Goal: Understand process/instructions

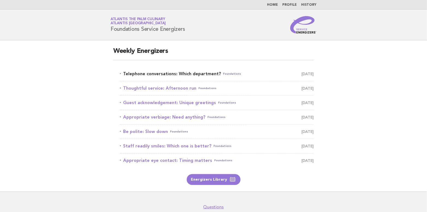
click at [178, 74] on link "Telephone conversations: Which department? Foundations October 13" at bounding box center [217, 74] width 194 height 8
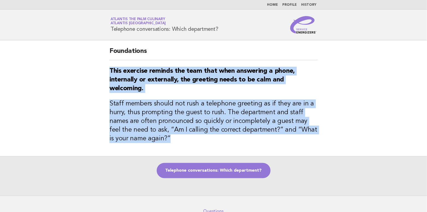
drag, startPoint x: 110, startPoint y: 68, endPoint x: 338, endPoint y: 138, distance: 237.6
click at [338, 138] on main "Foundations This exercise reminds the team that when answering a phone, interna…" at bounding box center [213, 118] width 427 height 156
copy div "This exercise reminds the team that when answering a phone, internally or exter…"
click at [297, 147] on div "Foundations This exercise reminds the team that when answering a phone, interna…" at bounding box center [213, 98] width 221 height 116
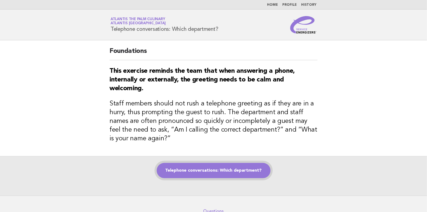
click at [196, 169] on link "Telephone conversations: Which department?" at bounding box center [214, 170] width 114 height 15
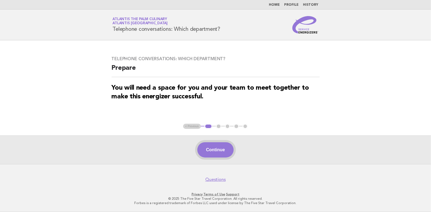
click at [211, 151] on button "Continue" at bounding box center [215, 149] width 36 height 15
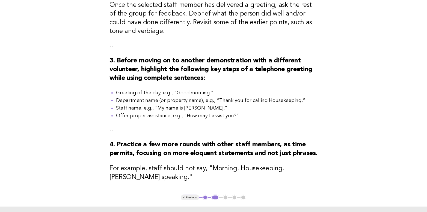
scroll to position [135, 0]
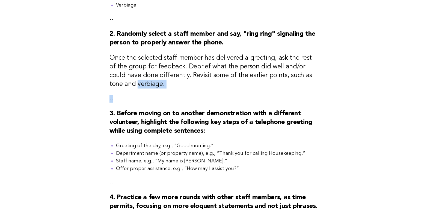
drag, startPoint x: 110, startPoint y: 85, endPoint x: 138, endPoint y: 93, distance: 29.0
click at [138, 93] on div "Telephone conversations: Which department? Activity 1. Gather the team members …" at bounding box center [213, 76] width 221 height 343
drag, startPoint x: 138, startPoint y: 93, endPoint x: 132, endPoint y: 82, distance: 12.4
copy div "verbiage. --"
click at [152, 91] on div "Telephone conversations: Which department? Activity 1. Gather the team members …" at bounding box center [213, 76] width 221 height 343
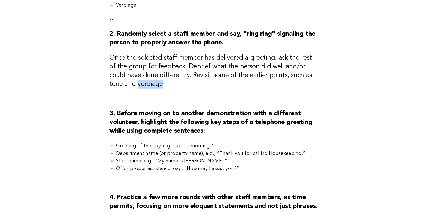
drag, startPoint x: 110, startPoint y: 84, endPoint x: 135, endPoint y: 88, distance: 25.6
click at [135, 88] on h3 "Once the selected staff member has delivered a greeting, ask the rest of the gr…" at bounding box center [213, 71] width 208 height 35
copy h3 "verbiage."
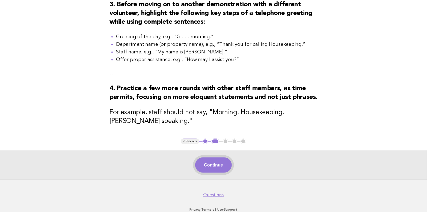
click at [212, 173] on button "Continue" at bounding box center [213, 165] width 36 height 15
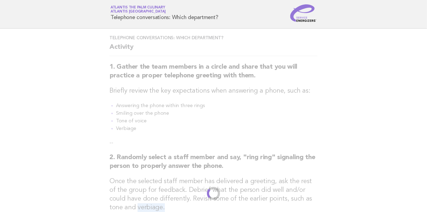
scroll to position [0, 0]
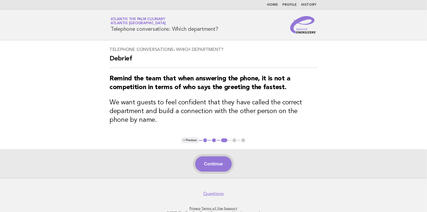
click at [214, 165] on button "Continue" at bounding box center [213, 164] width 36 height 15
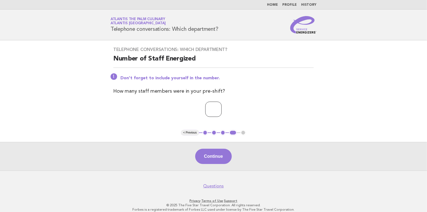
click at [222, 108] on input "*" at bounding box center [213, 109] width 16 height 15
type input "*"
click at [222, 108] on input "*" at bounding box center [213, 109] width 16 height 15
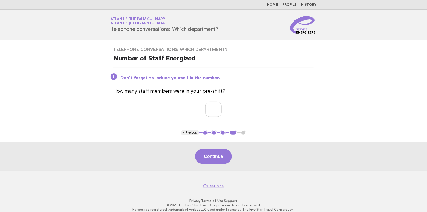
click at [257, 104] on p "*" at bounding box center [213, 109] width 200 height 15
click at [215, 157] on button "Continue" at bounding box center [213, 156] width 36 height 15
